Goal: Navigation & Orientation: Understand site structure

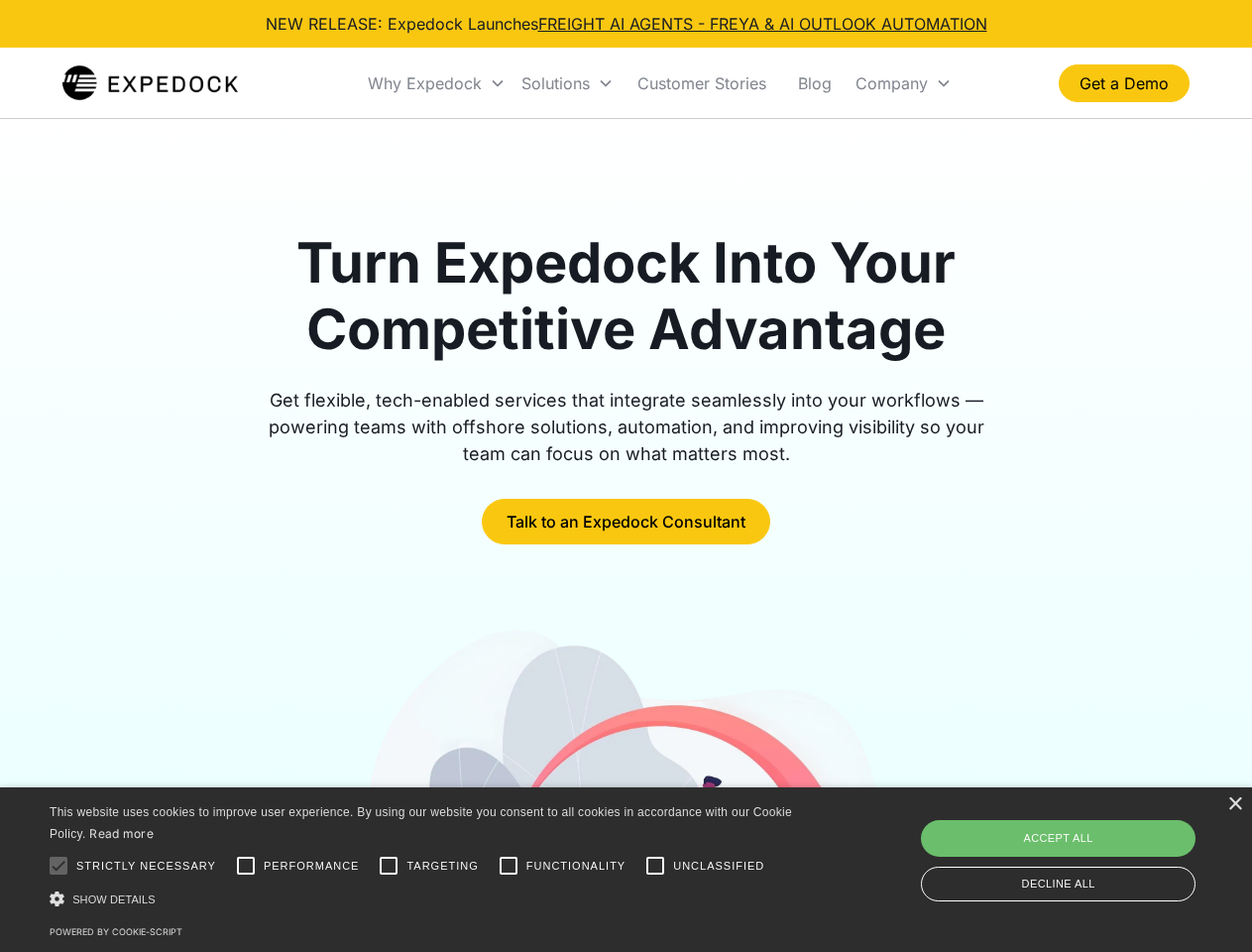
click at [437, 83] on div "Why Expedock" at bounding box center [424, 83] width 114 height 20
click at [567, 83] on div "Solutions" at bounding box center [555, 83] width 69 height 20
click at [904, 83] on div "Company" at bounding box center [892, 83] width 72 height 20
click at [59, 866] on div at bounding box center [59, 866] width 40 height 40
click at [246, 866] on input "Performance" at bounding box center [246, 866] width 40 height 40
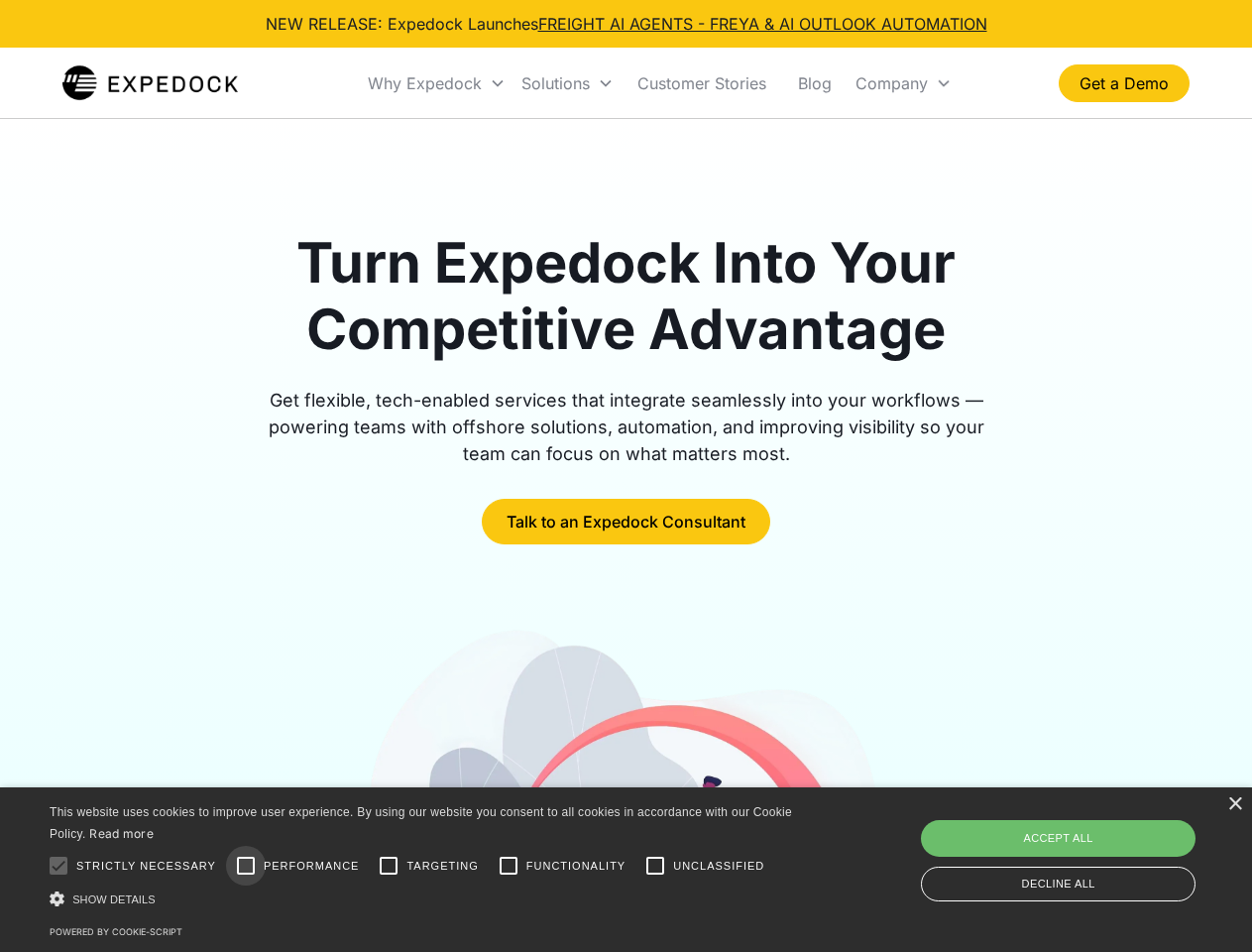
checkbox input "true"
click at [388, 866] on input "Targeting" at bounding box center [388, 866] width 40 height 40
checkbox input "true"
click at [508, 866] on input "Functionality" at bounding box center [508, 866] width 40 height 40
checkbox input "true"
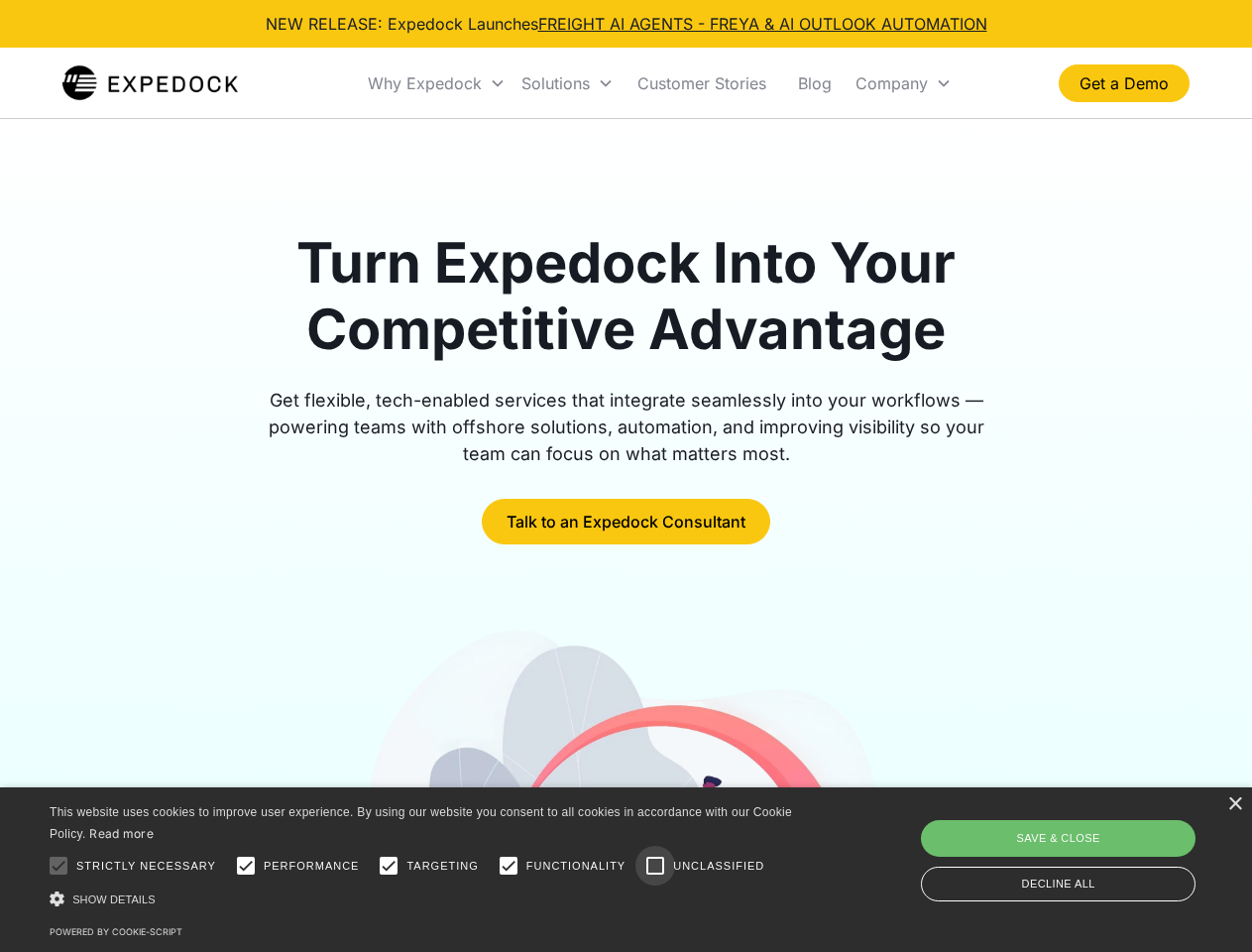
click at [655, 866] on input "Unclassified" at bounding box center [655, 866] width 40 height 40
checkbox input "true"
click at [424, 898] on div "Show details Hide details" at bounding box center [424, 898] width 750 height 21
